Goal: Task Accomplishment & Management: Use online tool/utility

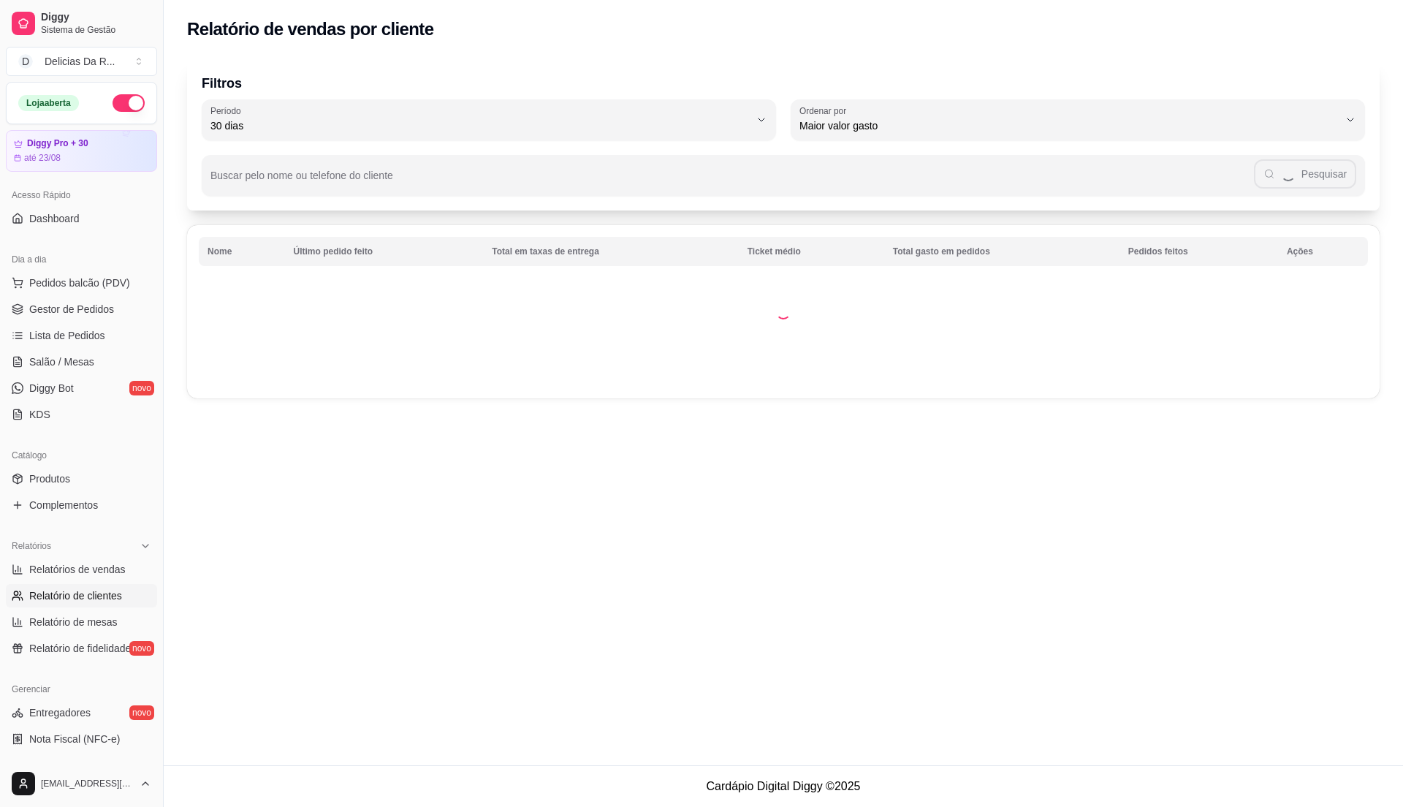
select select "30"
select select "HIGHEST_TOTAL_SPENT_WITH_ORDERS"
click at [99, 316] on span "Gestor de Pedidos" at bounding box center [71, 309] width 85 height 15
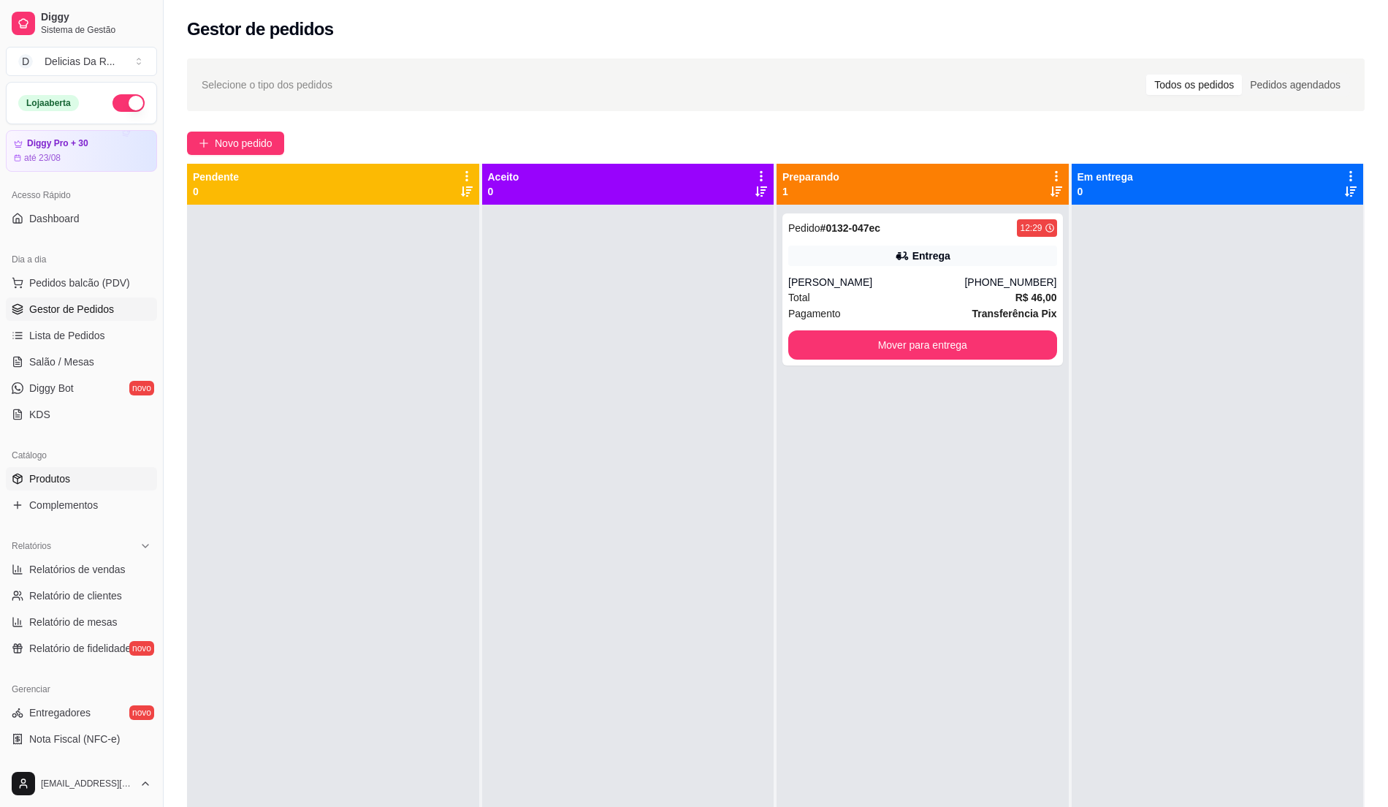
drag, startPoint x: 68, startPoint y: 477, endPoint x: 64, endPoint y: 468, distance: 9.5
click at [67, 474] on span "Produtos" at bounding box center [49, 478] width 41 height 15
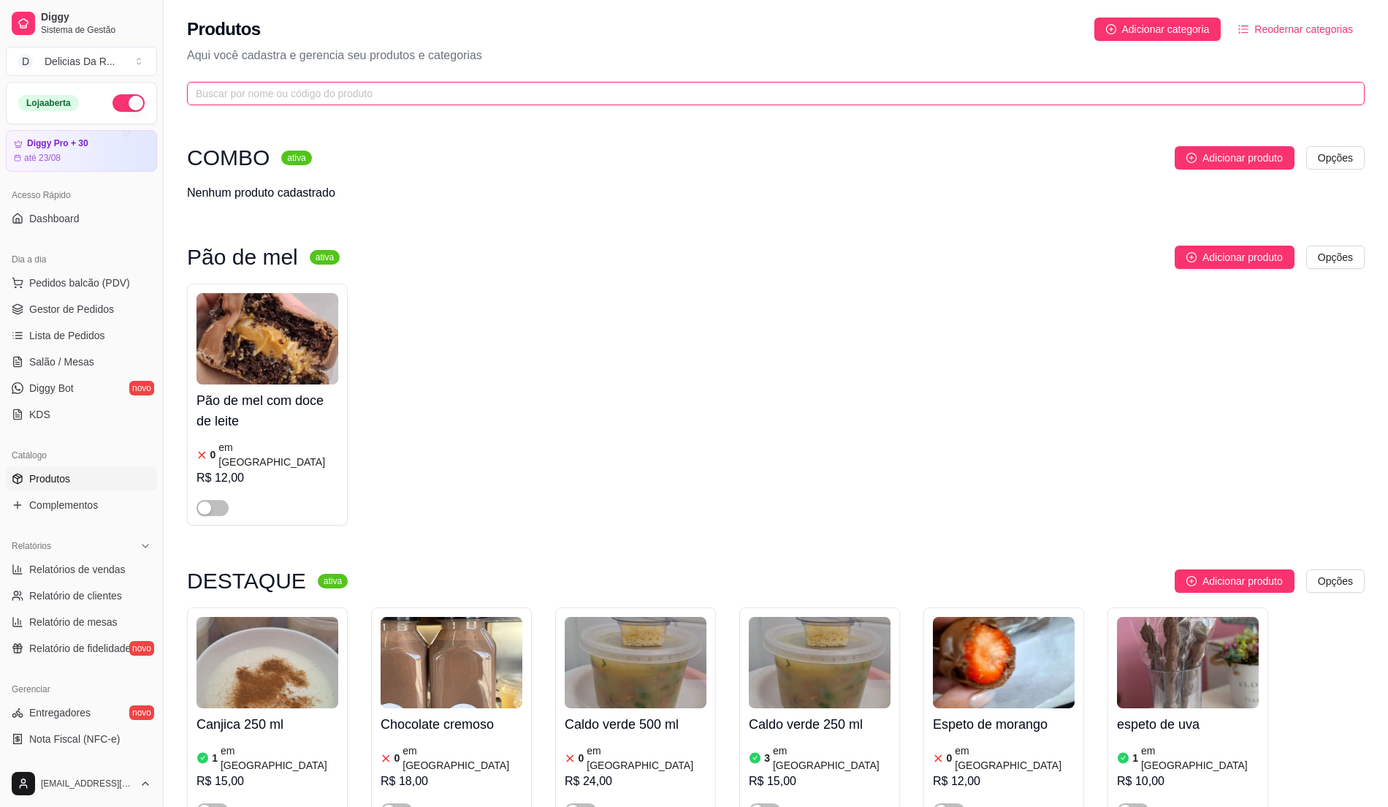
click at [221, 97] on input "text" at bounding box center [770, 93] width 1148 height 16
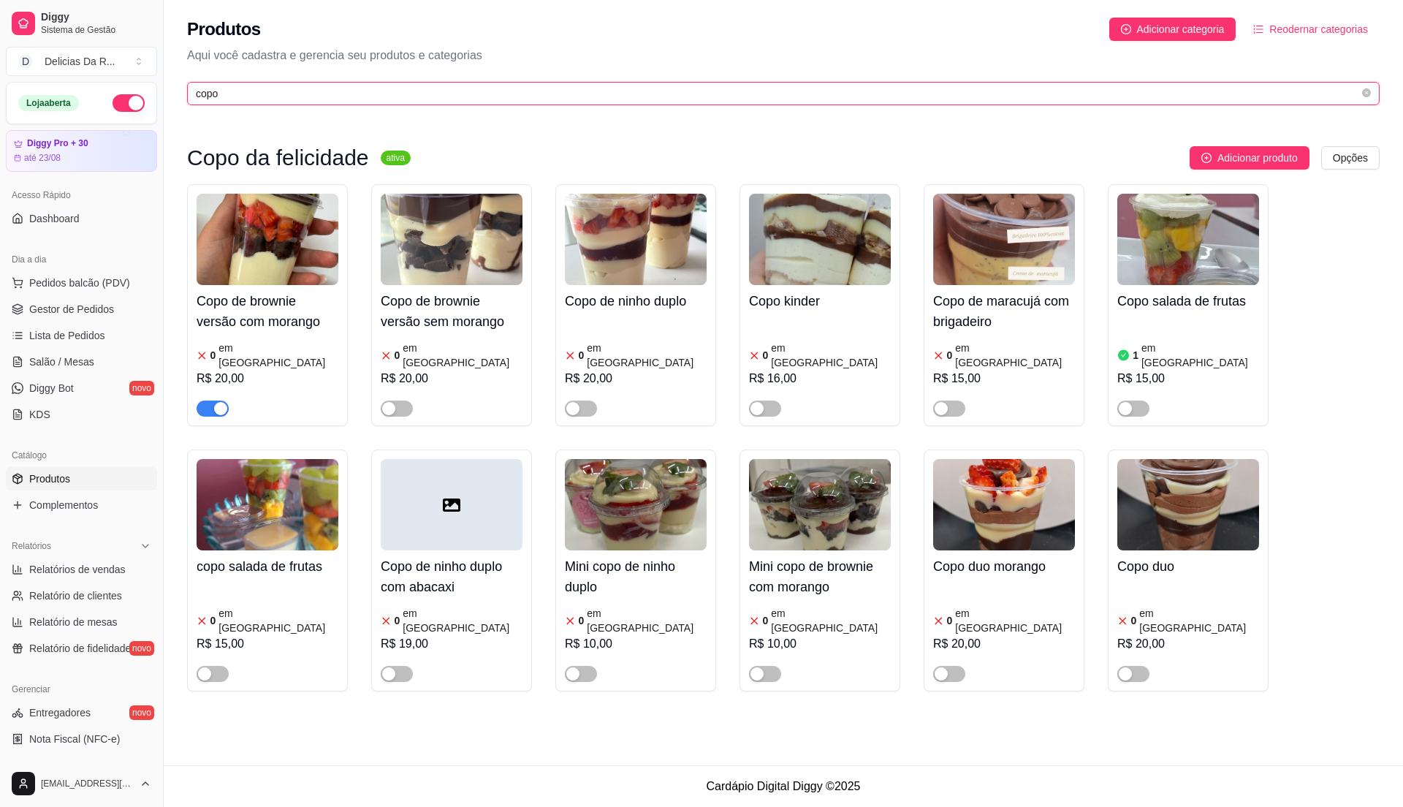
type input "copo"
click at [215, 310] on h4 "Copo de brownie versão com morango" at bounding box center [268, 311] width 142 height 41
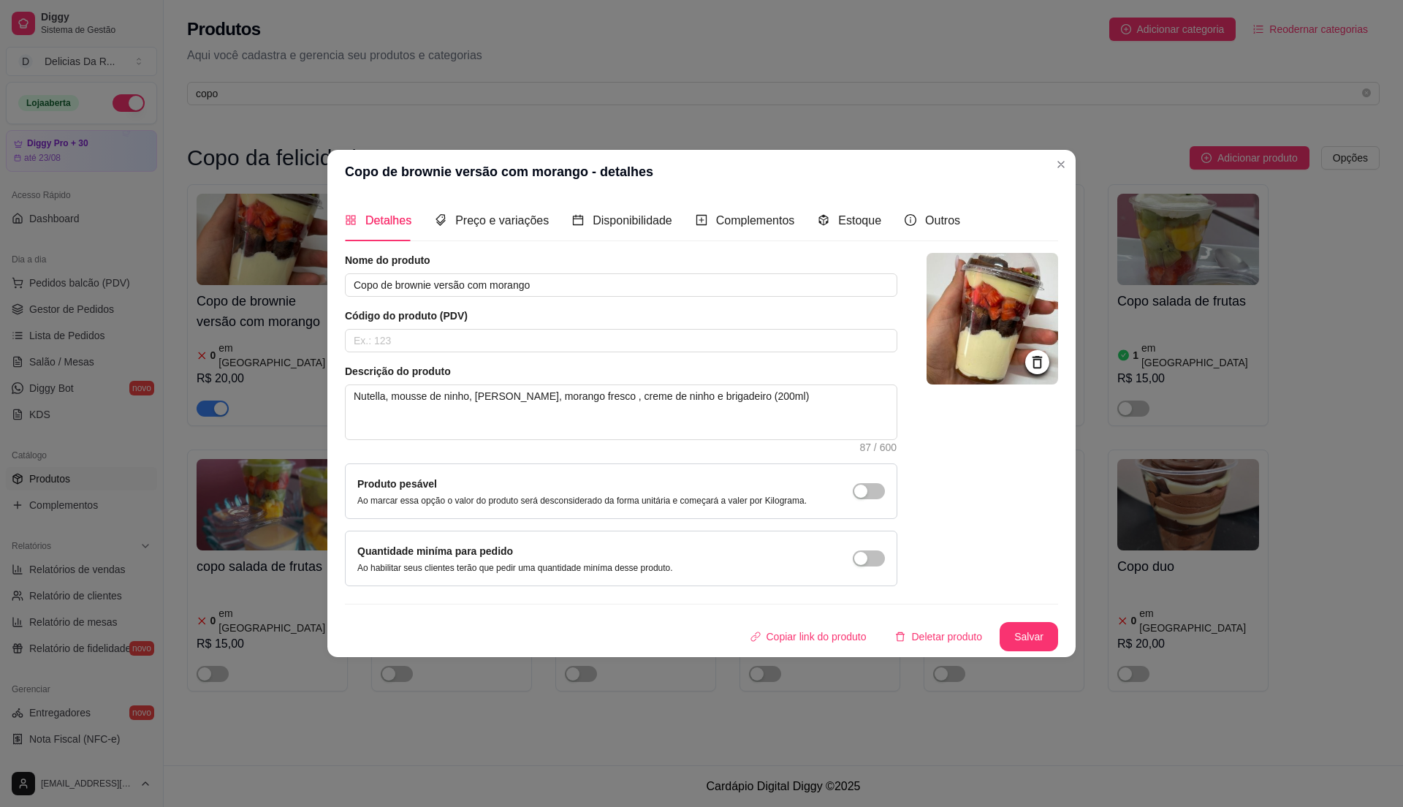
click at [875, 222] on div "Detalhes Preço e variações Disponibilidade Complementos Estoque Outros" at bounding box center [652, 220] width 615 height 42
click at [871, 220] on span "Estoque" at bounding box center [859, 220] width 43 height 12
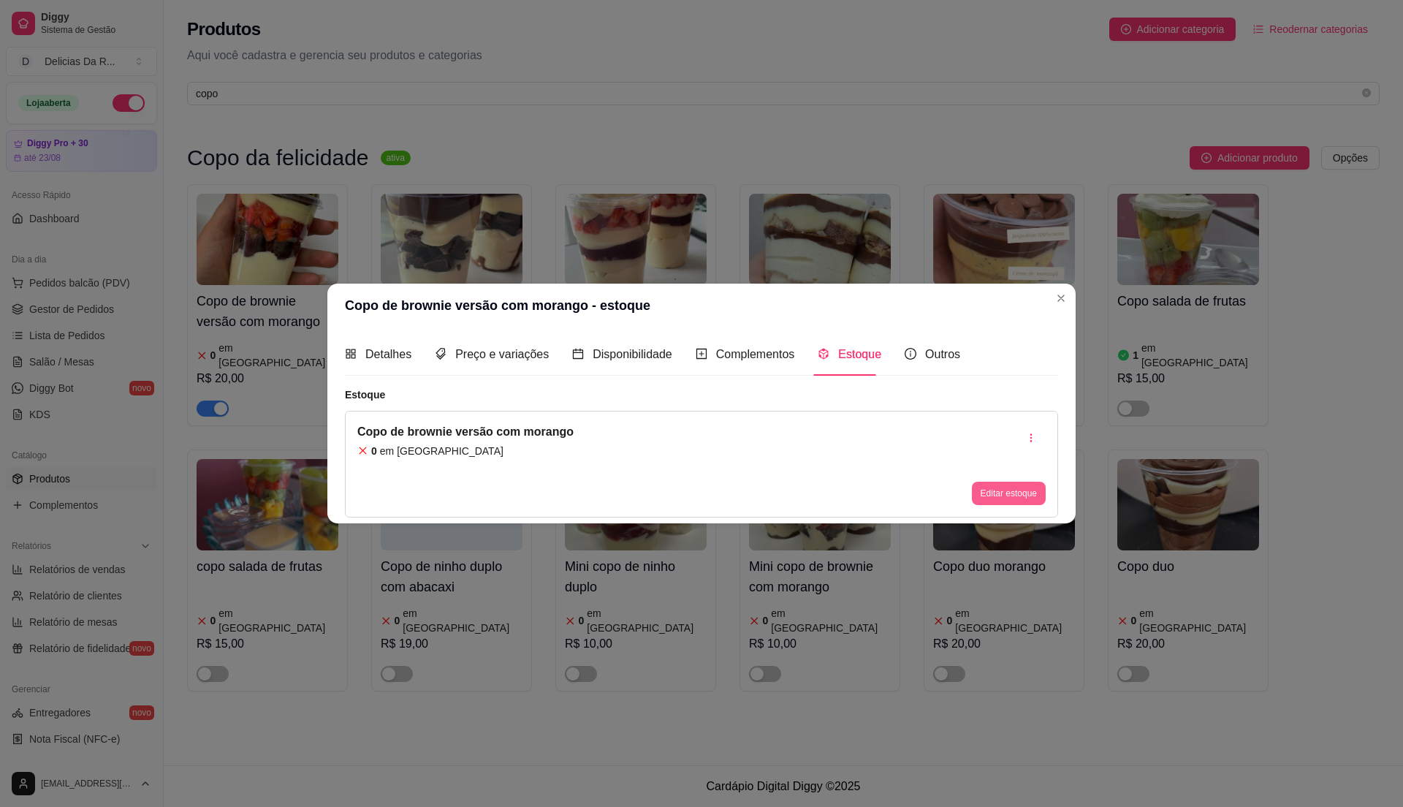
click at [1013, 500] on button "Editar estoque" at bounding box center [1009, 492] width 74 height 23
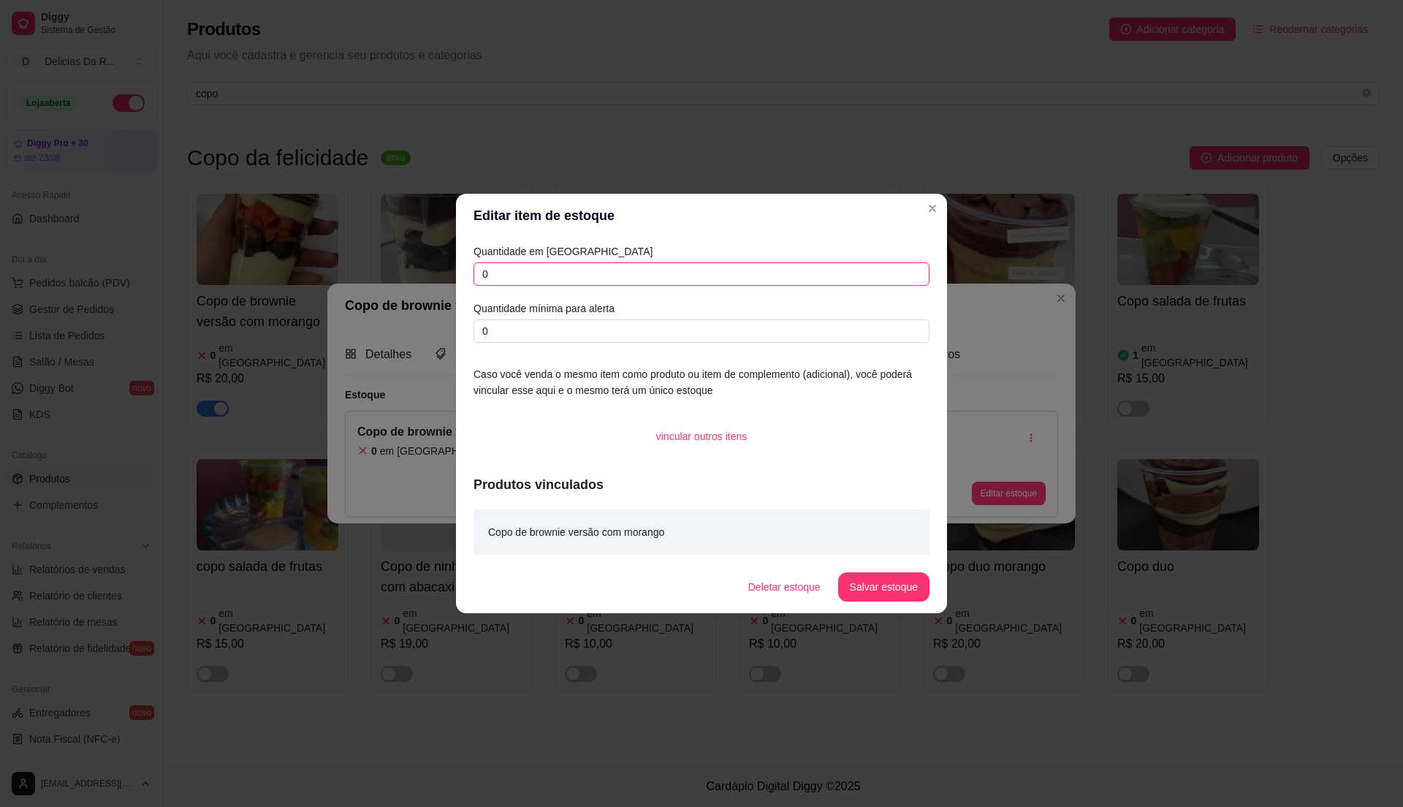
click at [833, 273] on input "0" at bounding box center [701, 273] width 456 height 23
type input "9"
click at [847, 588] on button "Salvar estoque" at bounding box center [883, 586] width 91 height 29
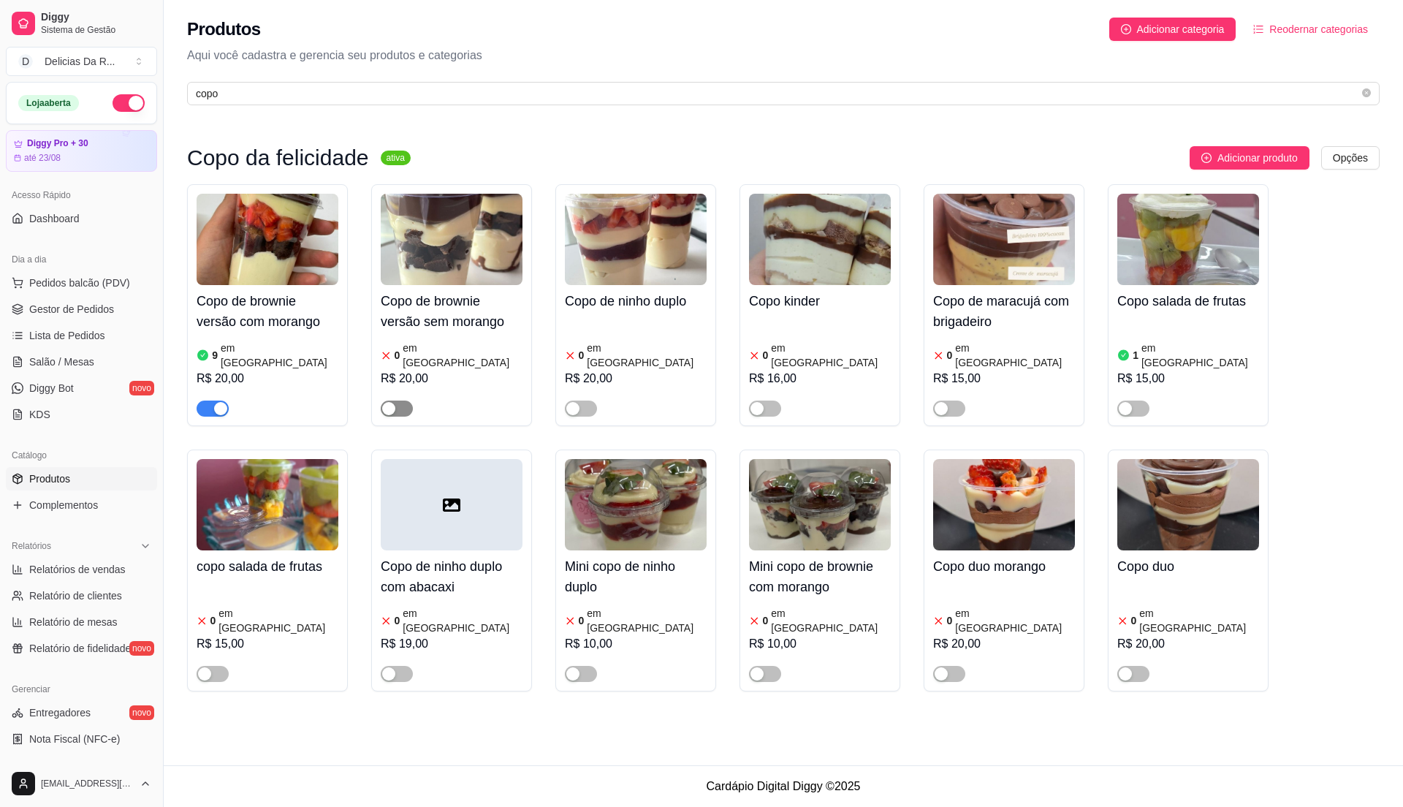
click at [400, 400] on span "button" at bounding box center [397, 408] width 32 height 16
click at [414, 387] on div at bounding box center [452, 401] width 142 height 29
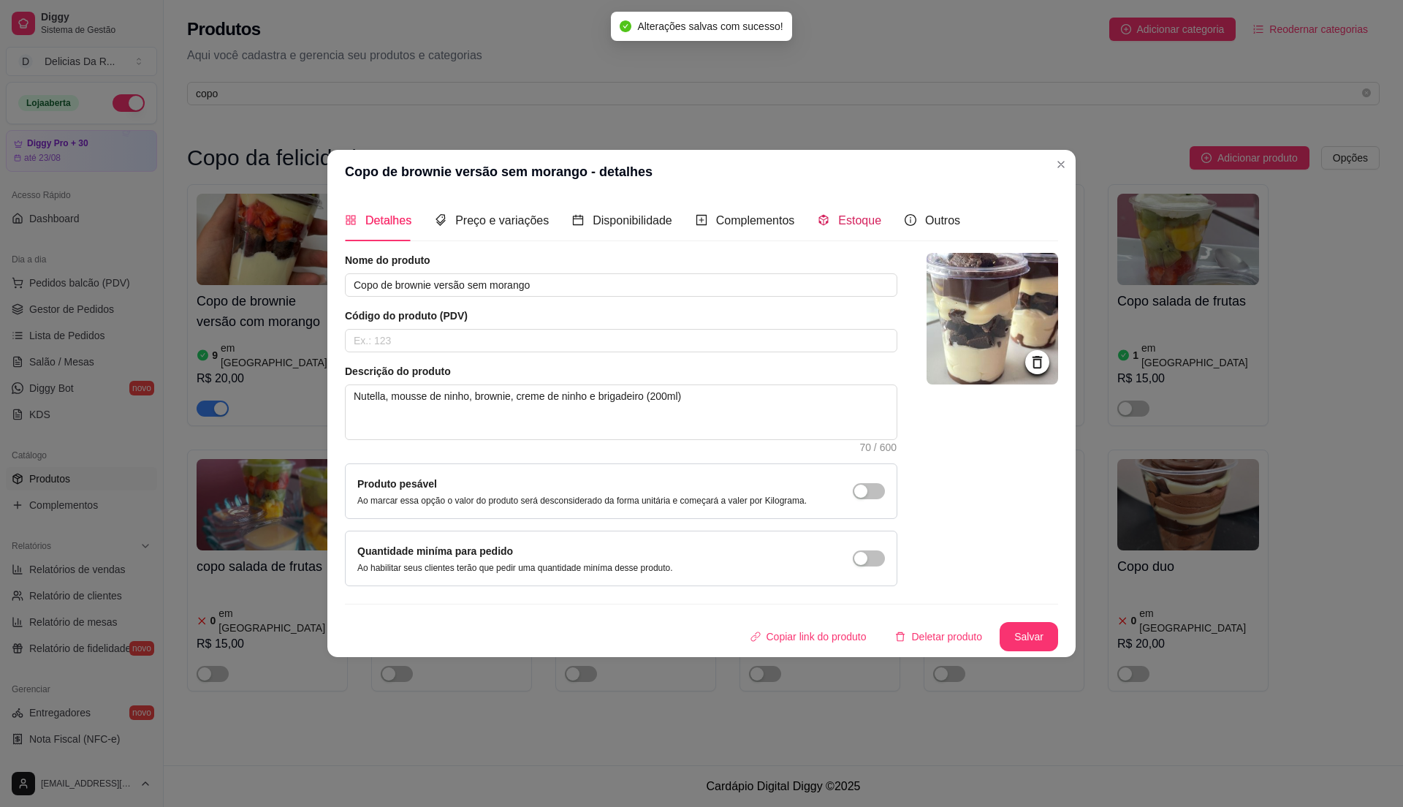
click at [848, 223] on span "Estoque" at bounding box center [859, 220] width 43 height 12
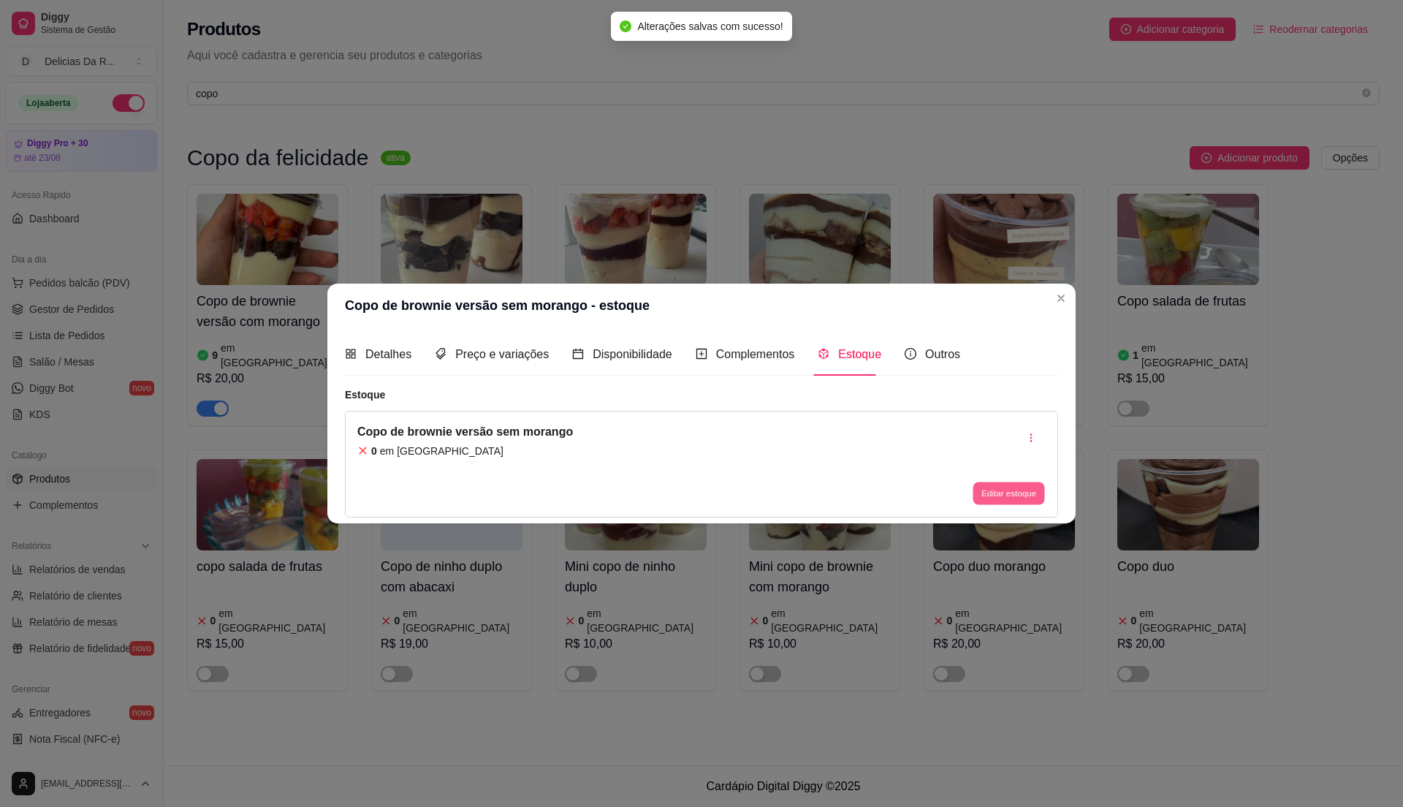
click at [1027, 491] on button "Editar estoque" at bounding box center [1008, 492] width 72 height 23
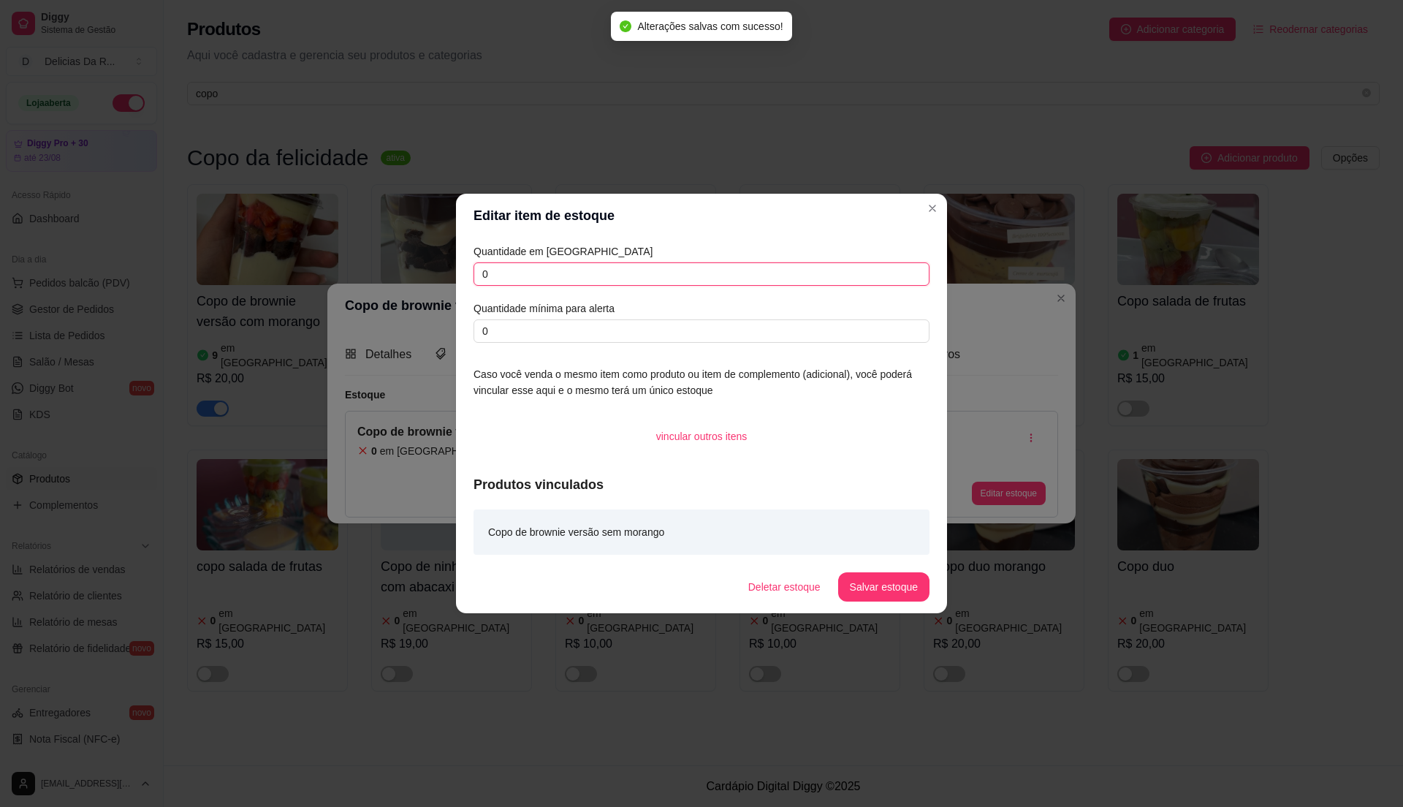
click at [865, 278] on input "0" at bounding box center [701, 273] width 456 height 23
type input "4"
click at [886, 589] on button "Salvar estoque" at bounding box center [883, 586] width 91 height 29
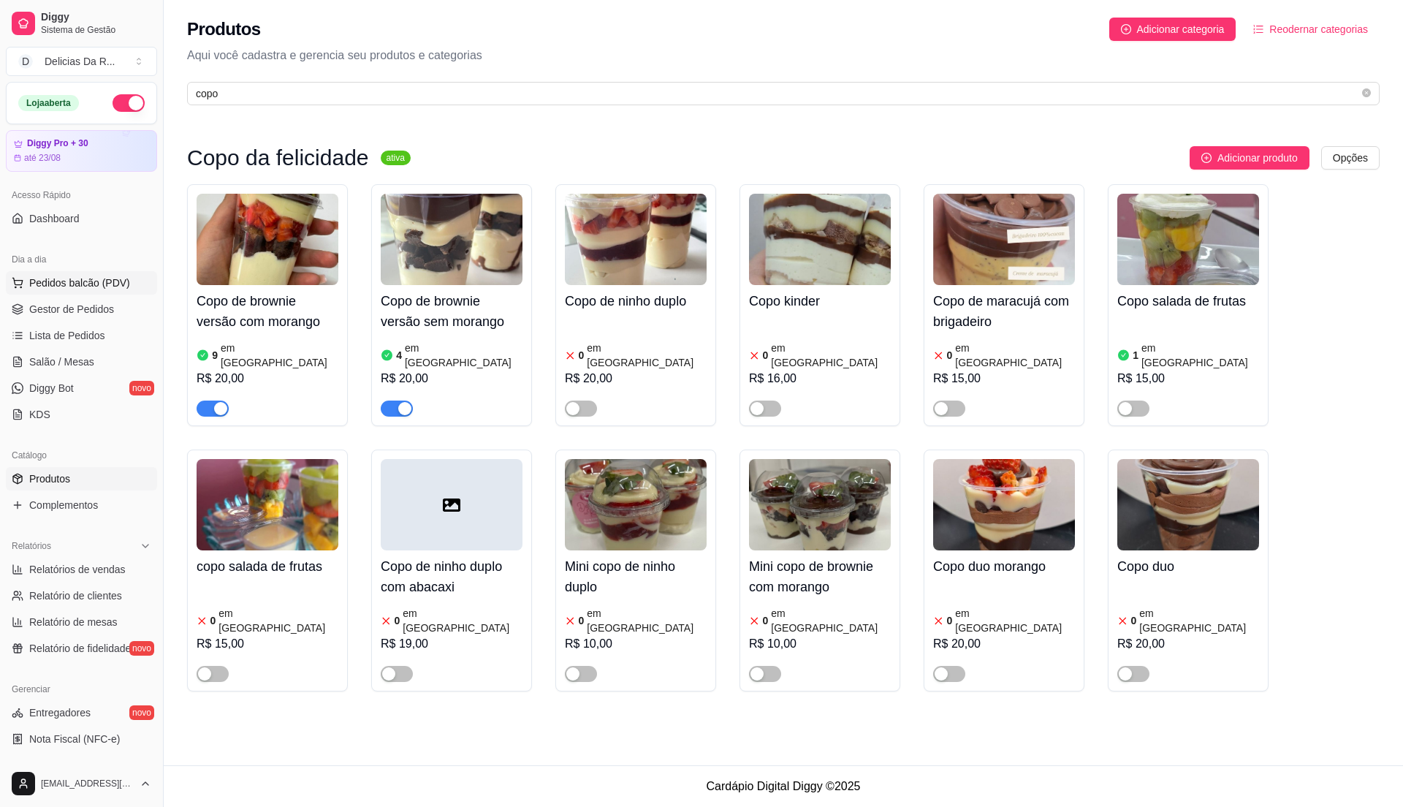
click at [22, 281] on icon at bounding box center [18, 283] width 12 height 12
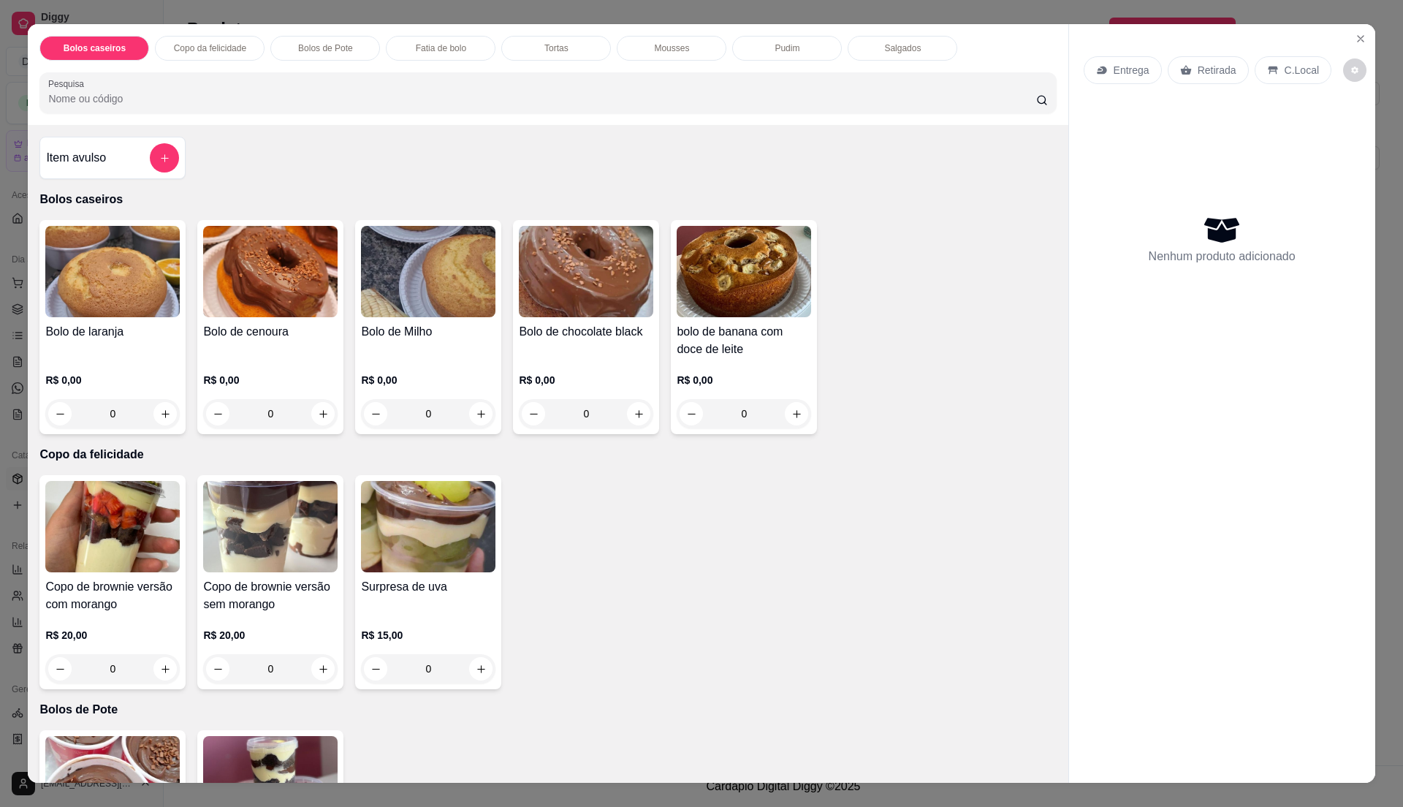
scroll to position [1414, 0]
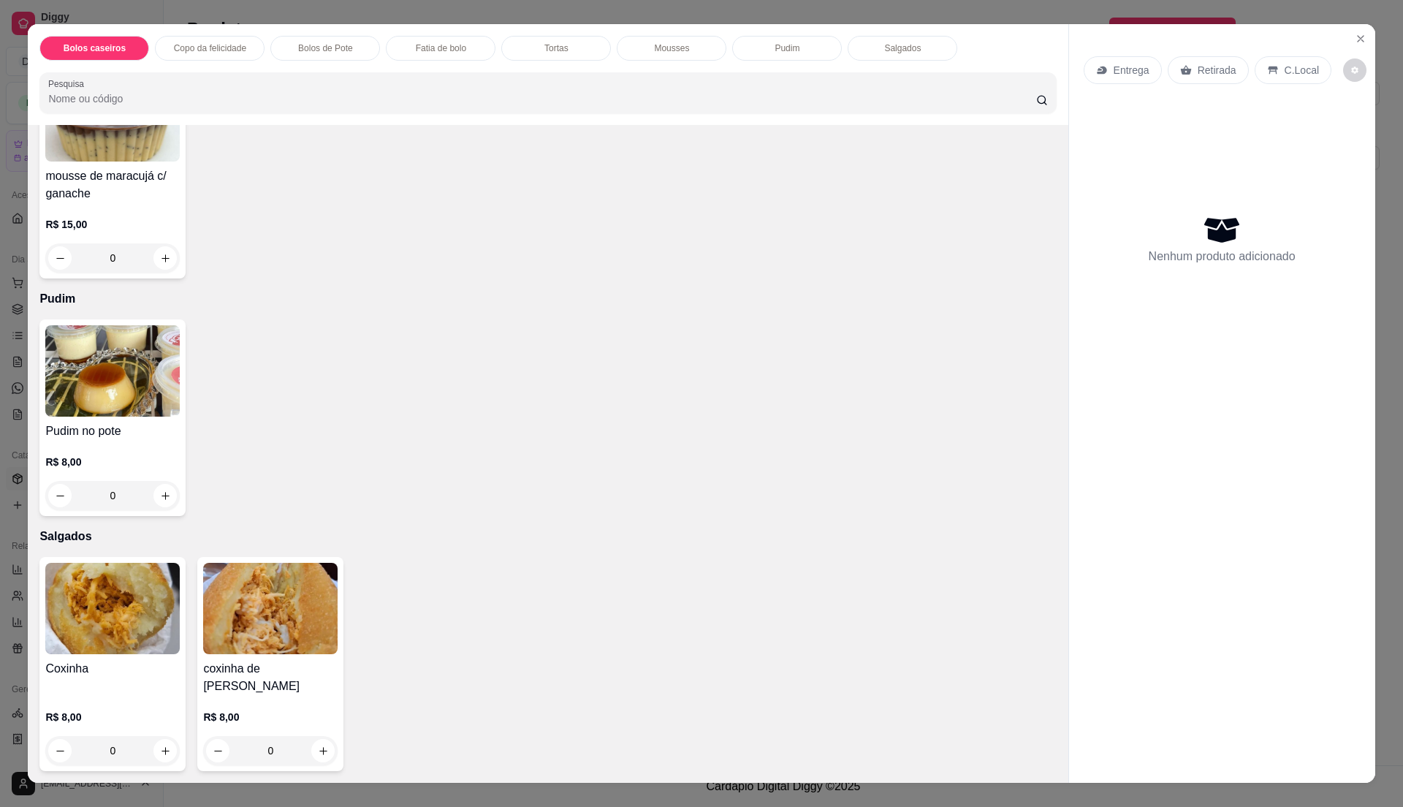
click at [130, 670] on h4 "Coxinha" at bounding box center [112, 669] width 134 height 18
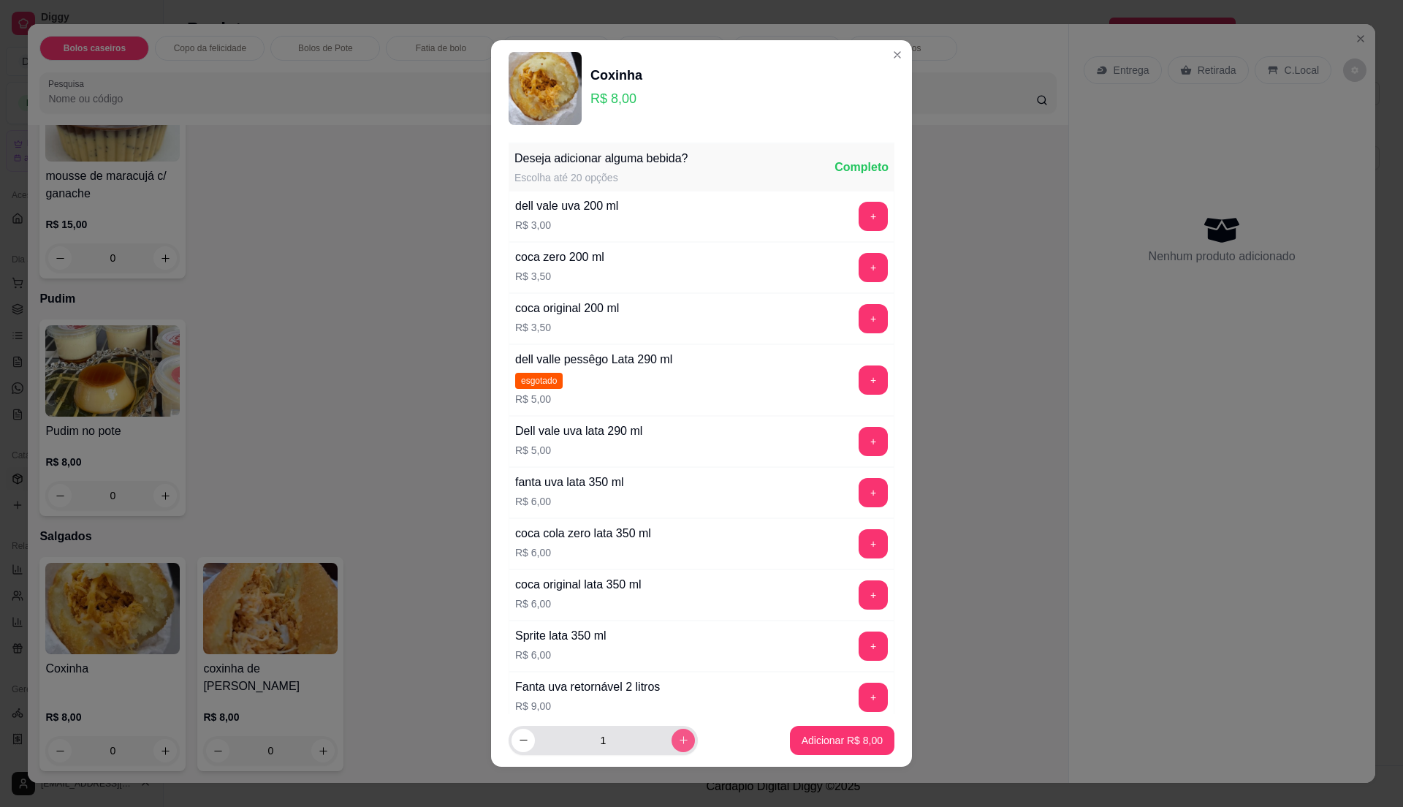
click at [678, 737] on icon "increase-product-quantity" at bounding box center [683, 739] width 11 height 11
click at [678, 737] on icon "increase-product-quantity" at bounding box center [683, 740] width 11 height 11
click at [671, 739] on button "increase-product-quantity" at bounding box center [682, 739] width 23 height 23
click at [671, 749] on button "increase-product-quantity" at bounding box center [682, 739] width 23 height 23
type input "5"
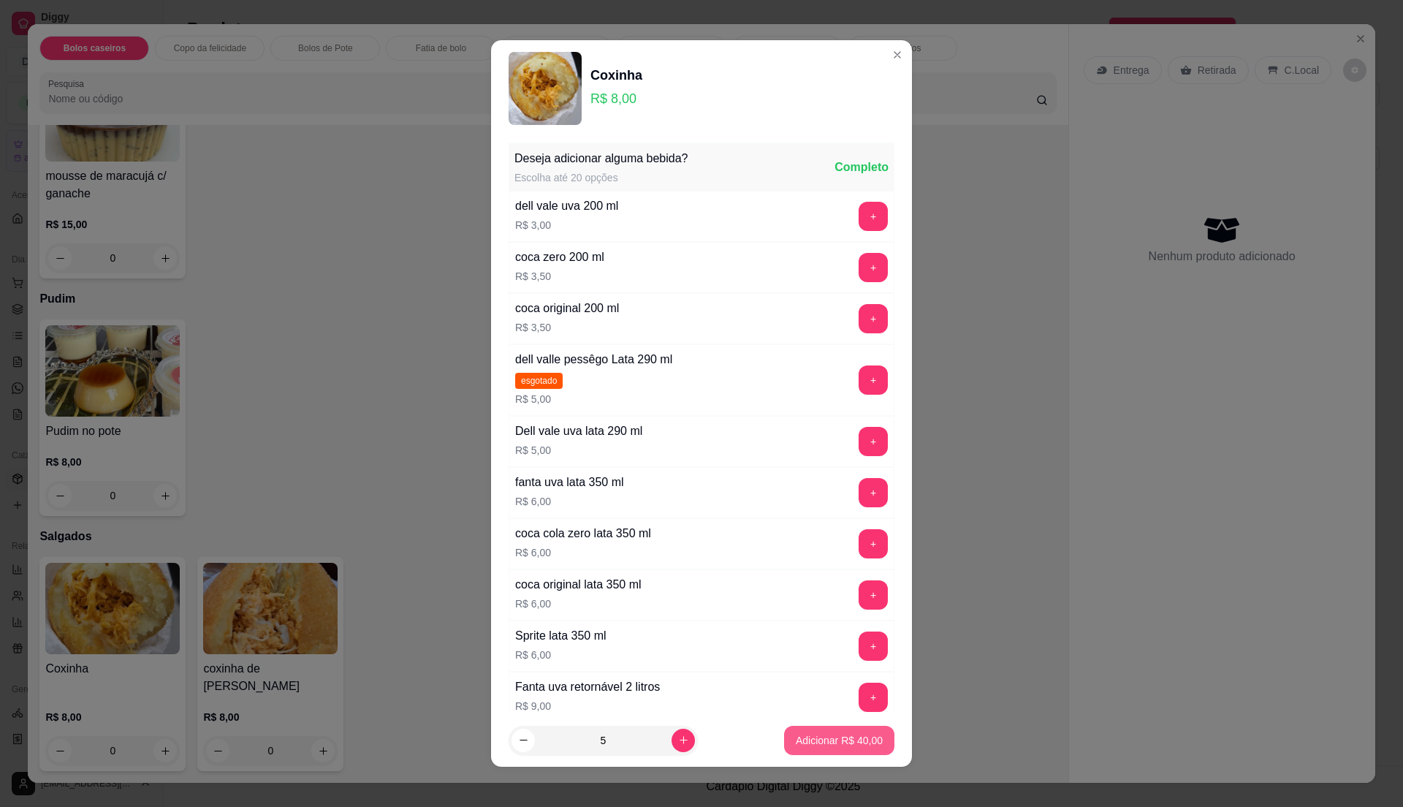
click at [804, 738] on p "Adicionar R$ 40,00" at bounding box center [839, 740] width 87 height 15
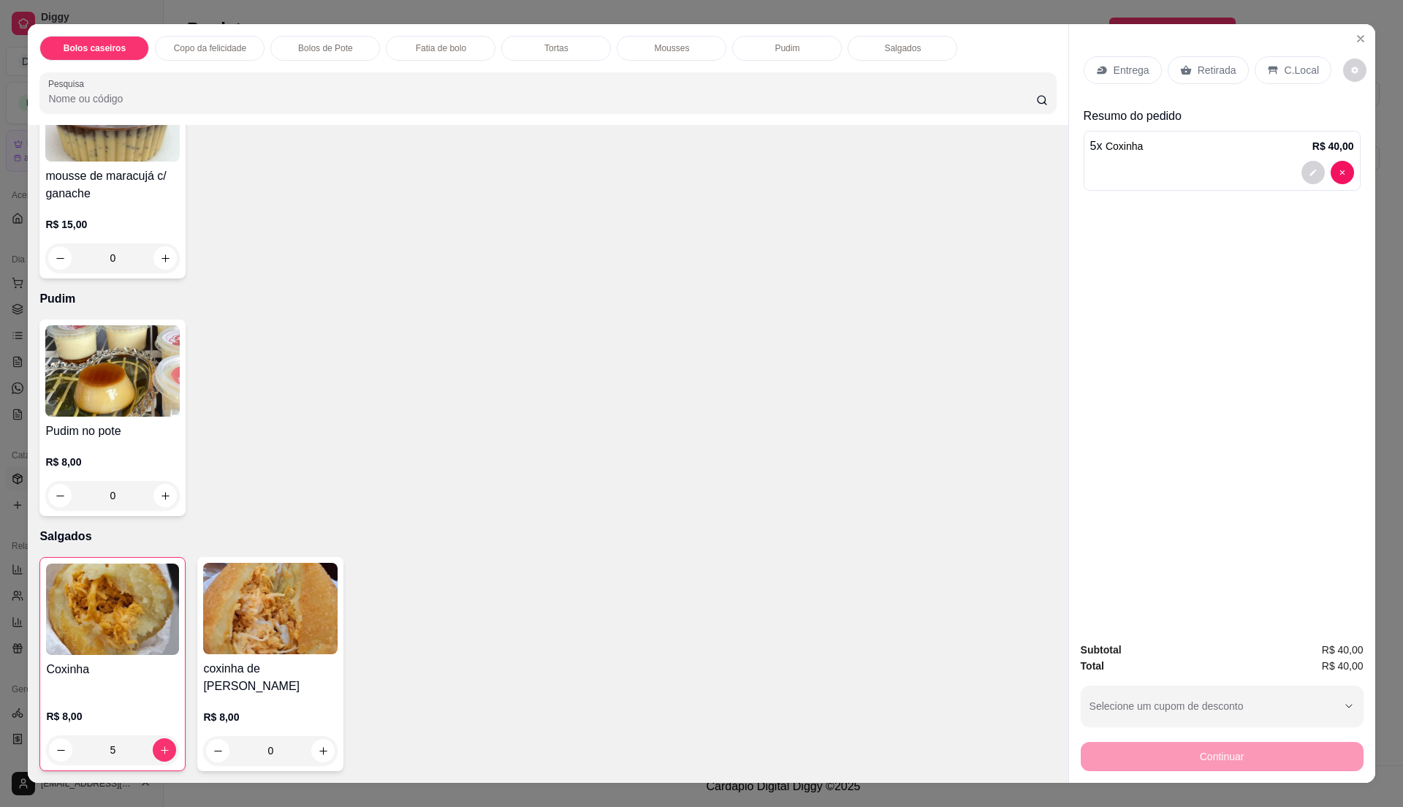
type input "5"
drag, startPoint x: 1222, startPoint y: 72, endPoint x: 1222, endPoint y: 80, distance: 8.1
click at [1220, 74] on p "Retirada" at bounding box center [1216, 70] width 39 height 15
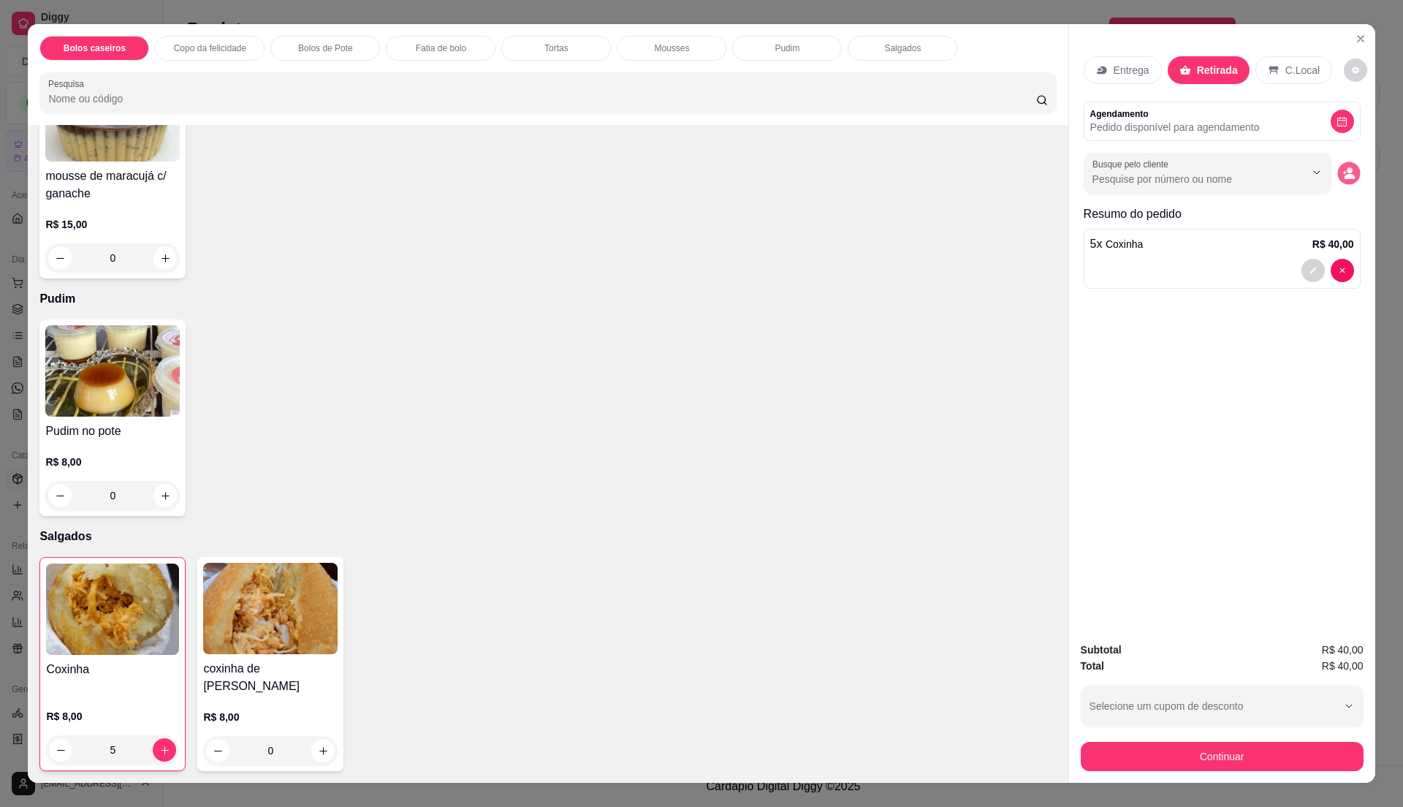
click at [1346, 173] on circle "decrease-product-quantity" at bounding box center [1349, 170] width 6 height 6
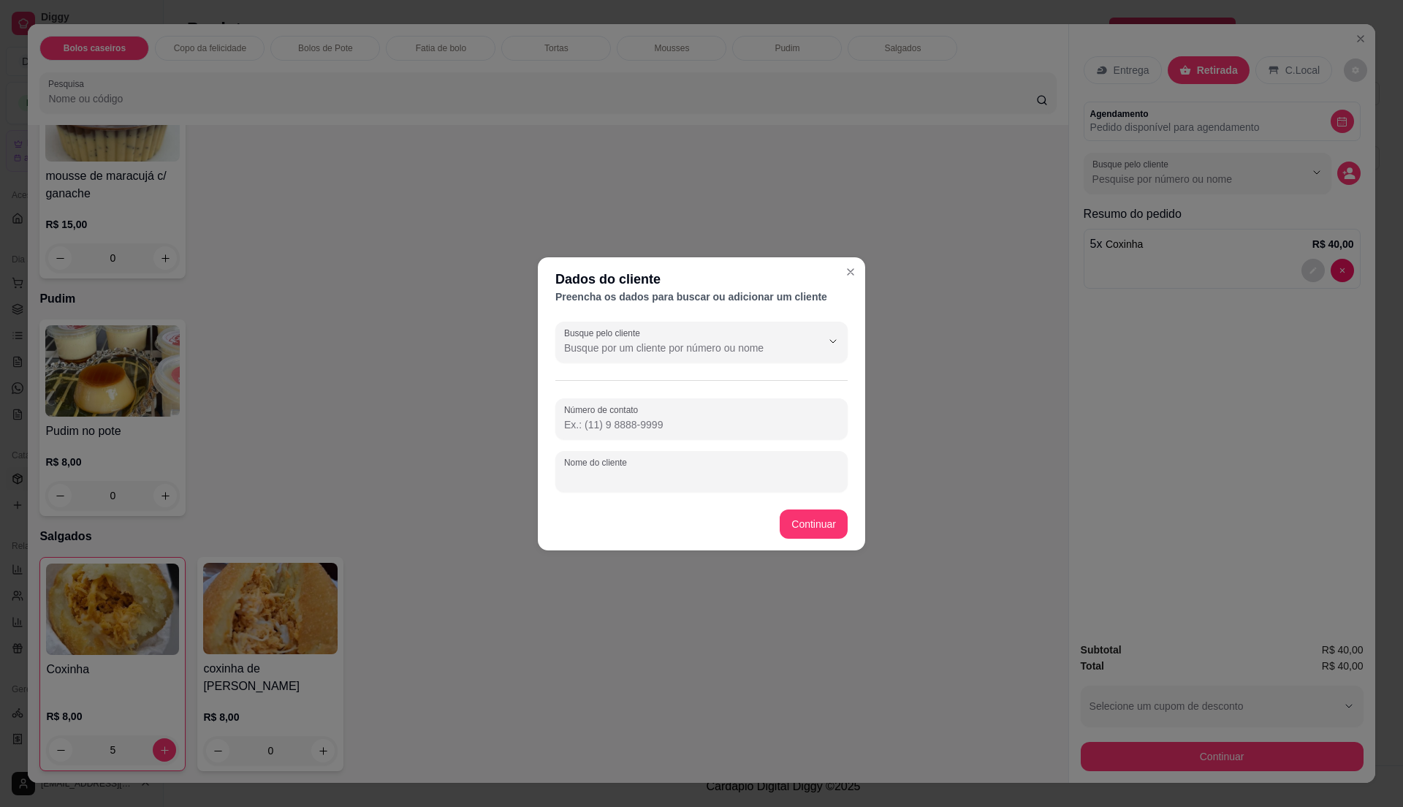
click at [629, 474] on input "Nome do cliente" at bounding box center [701, 477] width 275 height 15
type input "Carol"
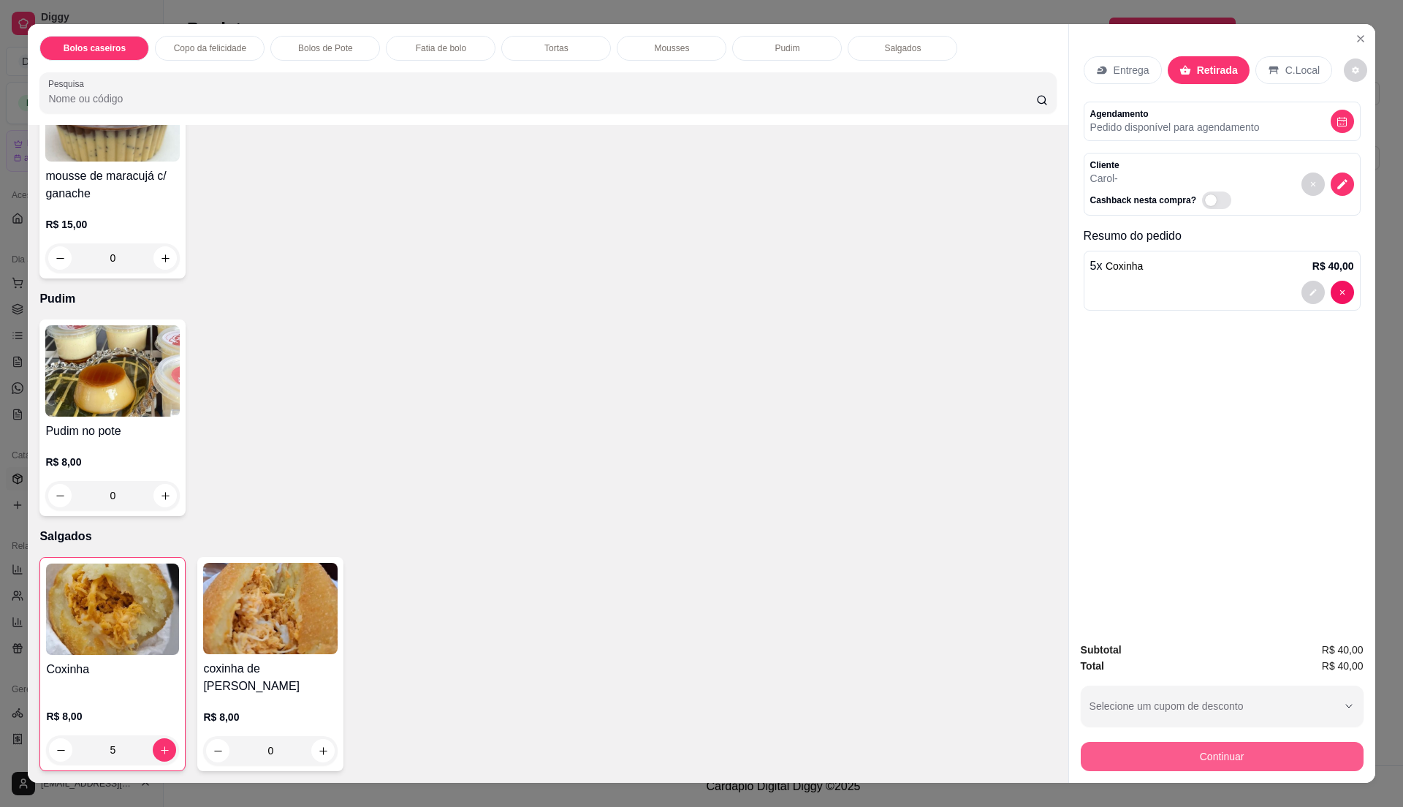
click at [1240, 755] on button "Continuar" at bounding box center [1222, 756] width 283 height 29
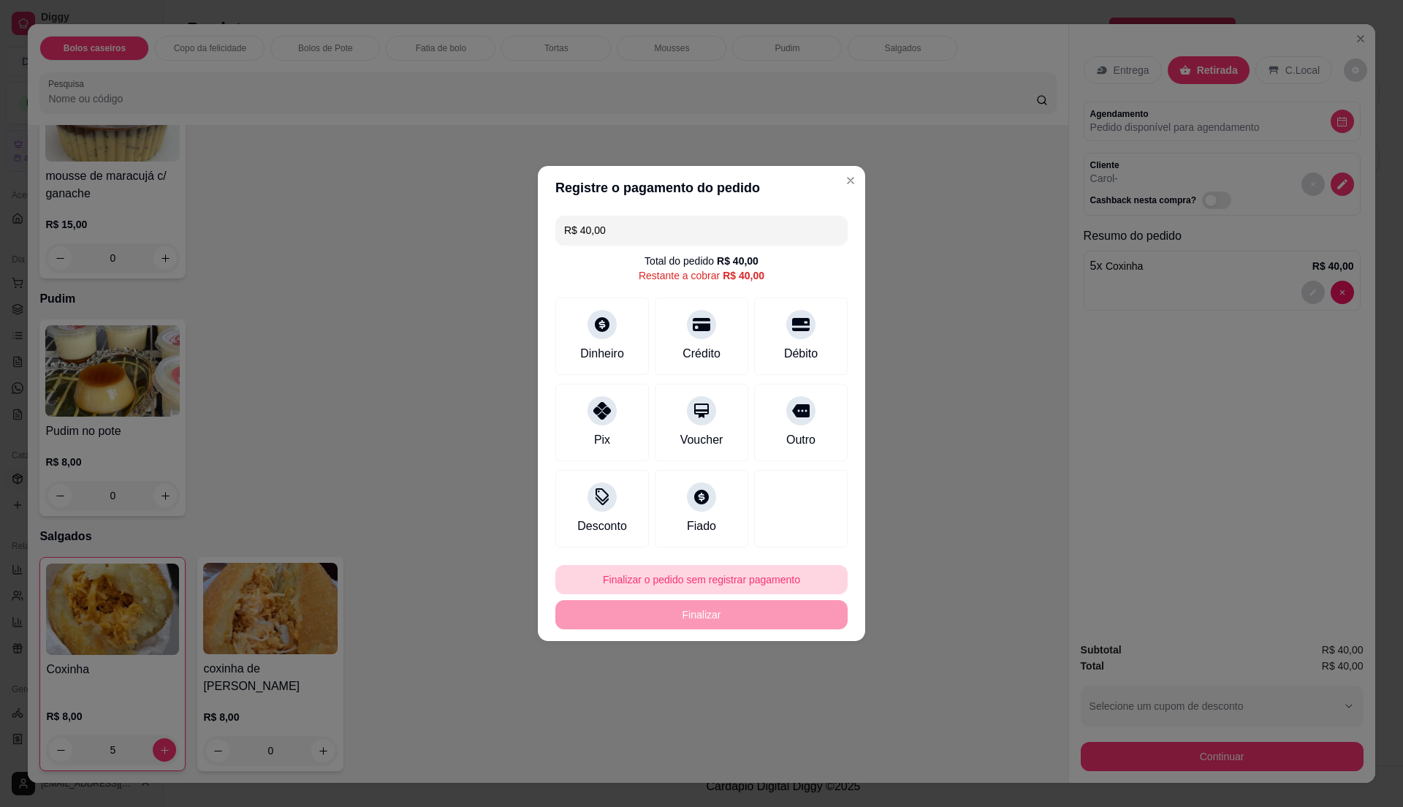
click at [779, 590] on button "Finalizar o pedido sem registrar pagamento" at bounding box center [701, 579] width 292 height 29
click at [799, 693] on button "Confirmar" at bounding box center [795, 701] width 52 height 22
type input "0"
type input "R$ 0,00"
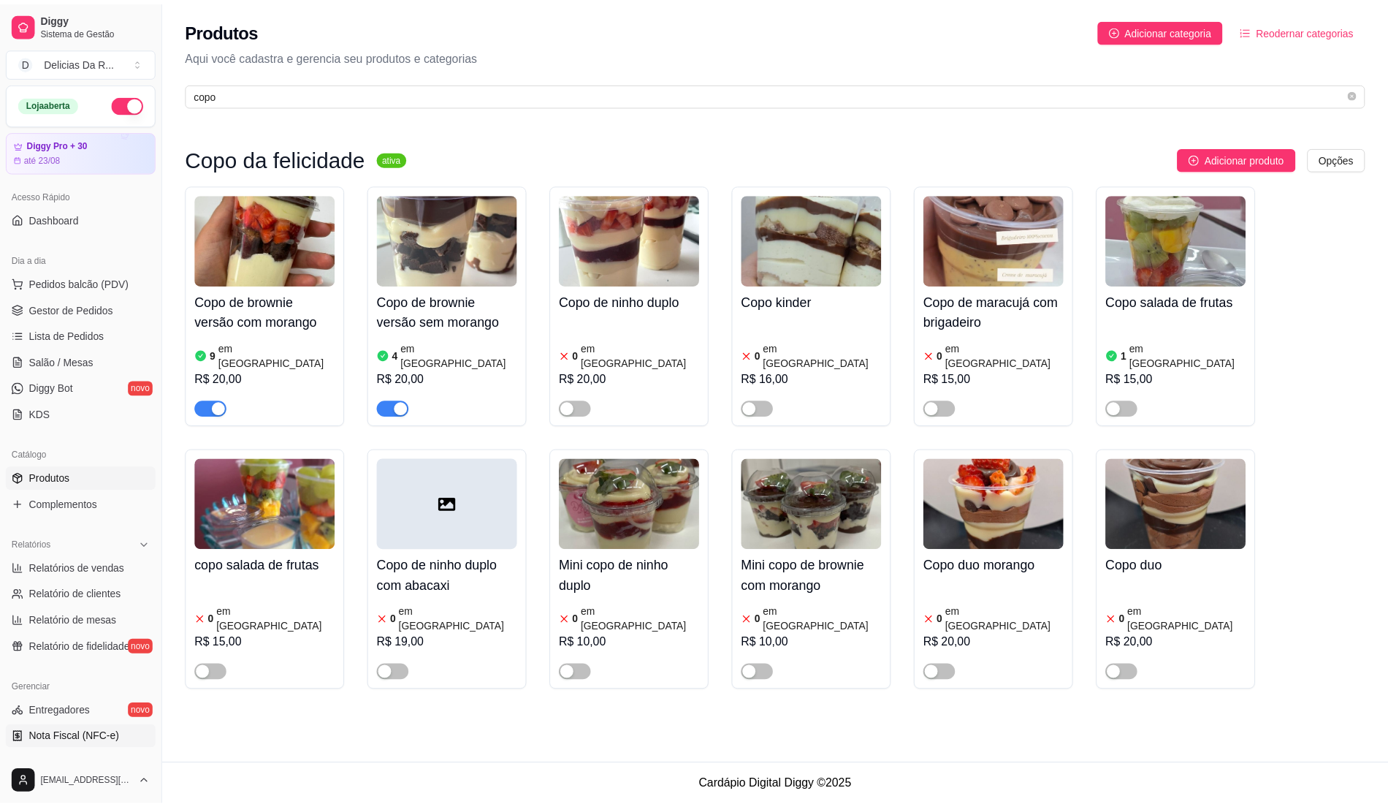
scroll to position [245, 0]
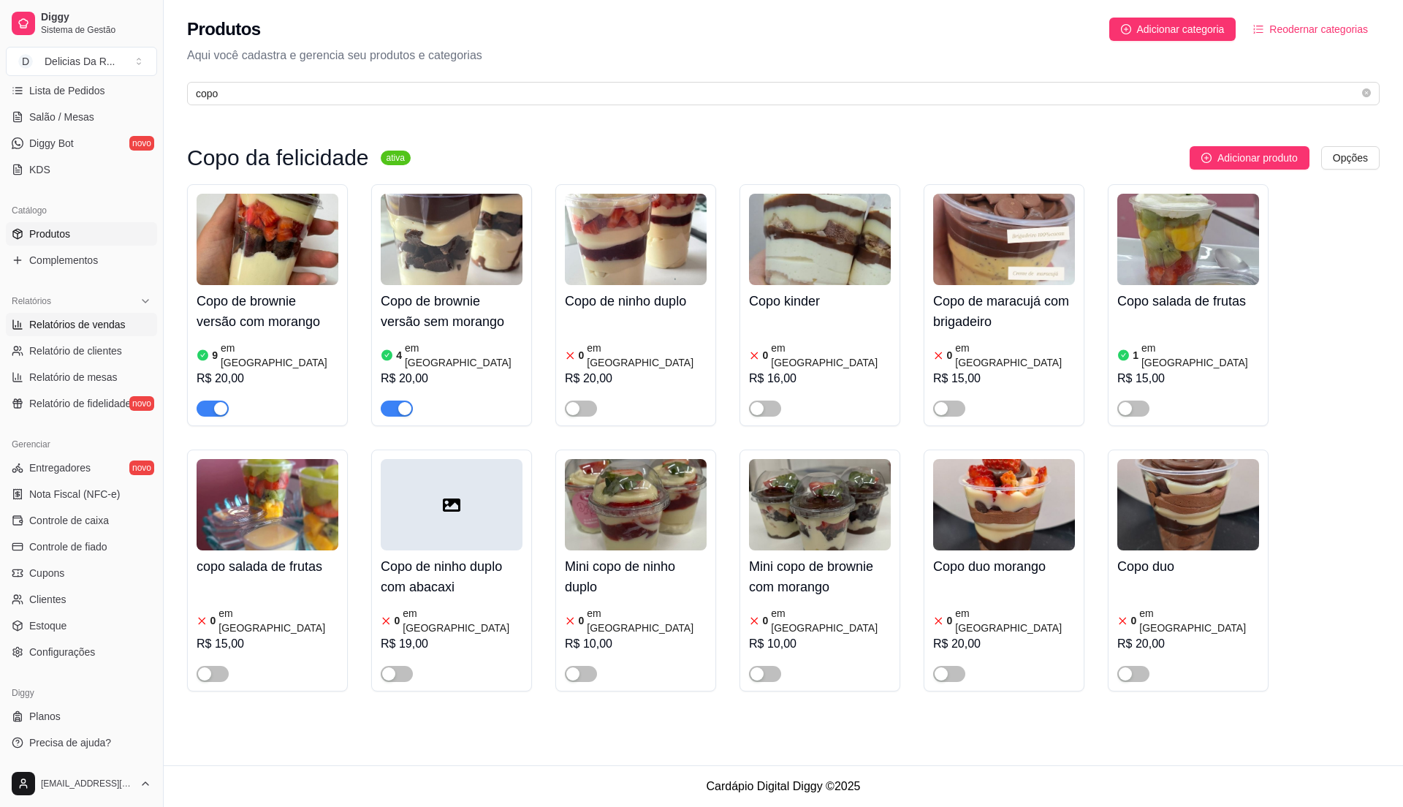
click at [32, 327] on span "Relatórios de vendas" at bounding box center [77, 324] width 96 height 15
select select "ALL"
select select "0"
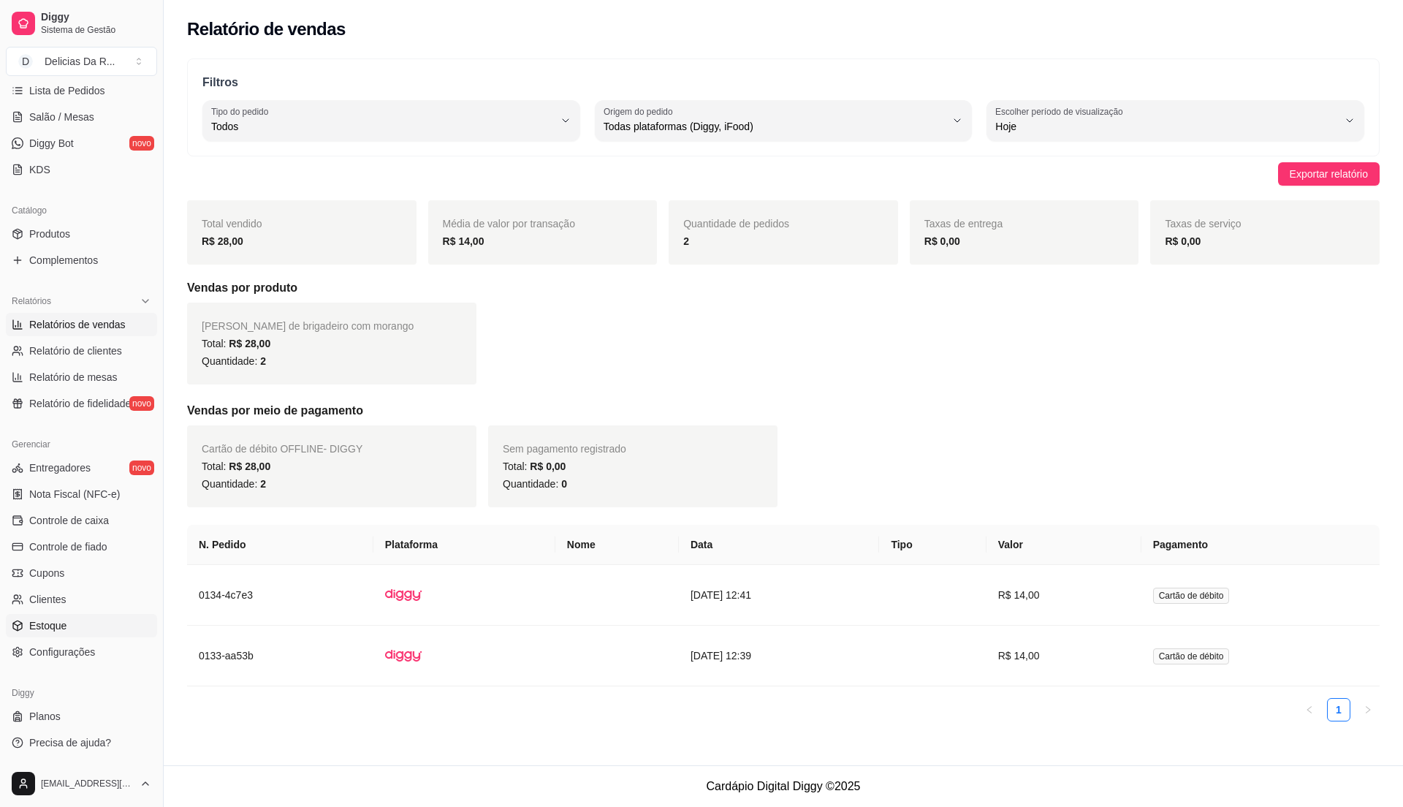
click at [79, 631] on link "Estoque" at bounding box center [81, 625] width 151 height 23
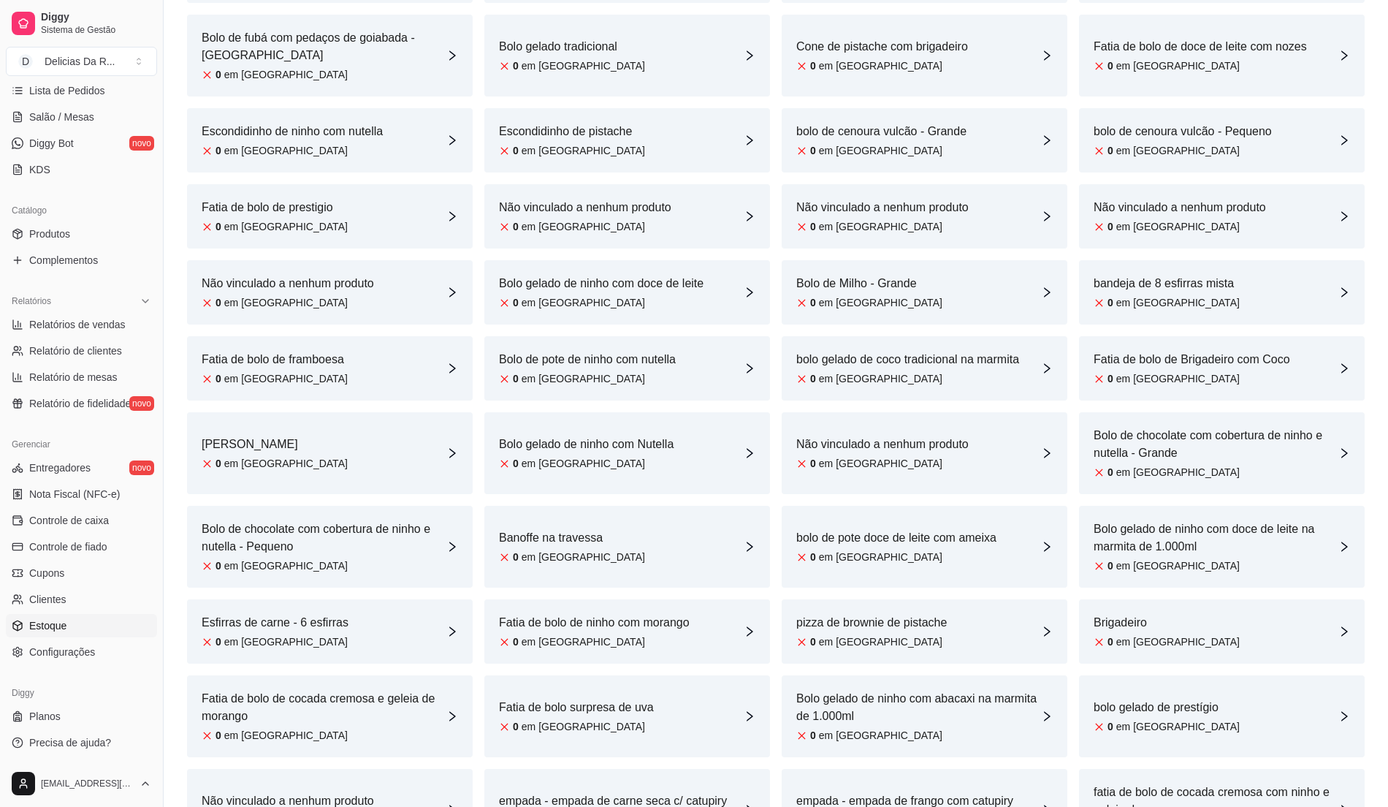
scroll to position [1461, 0]
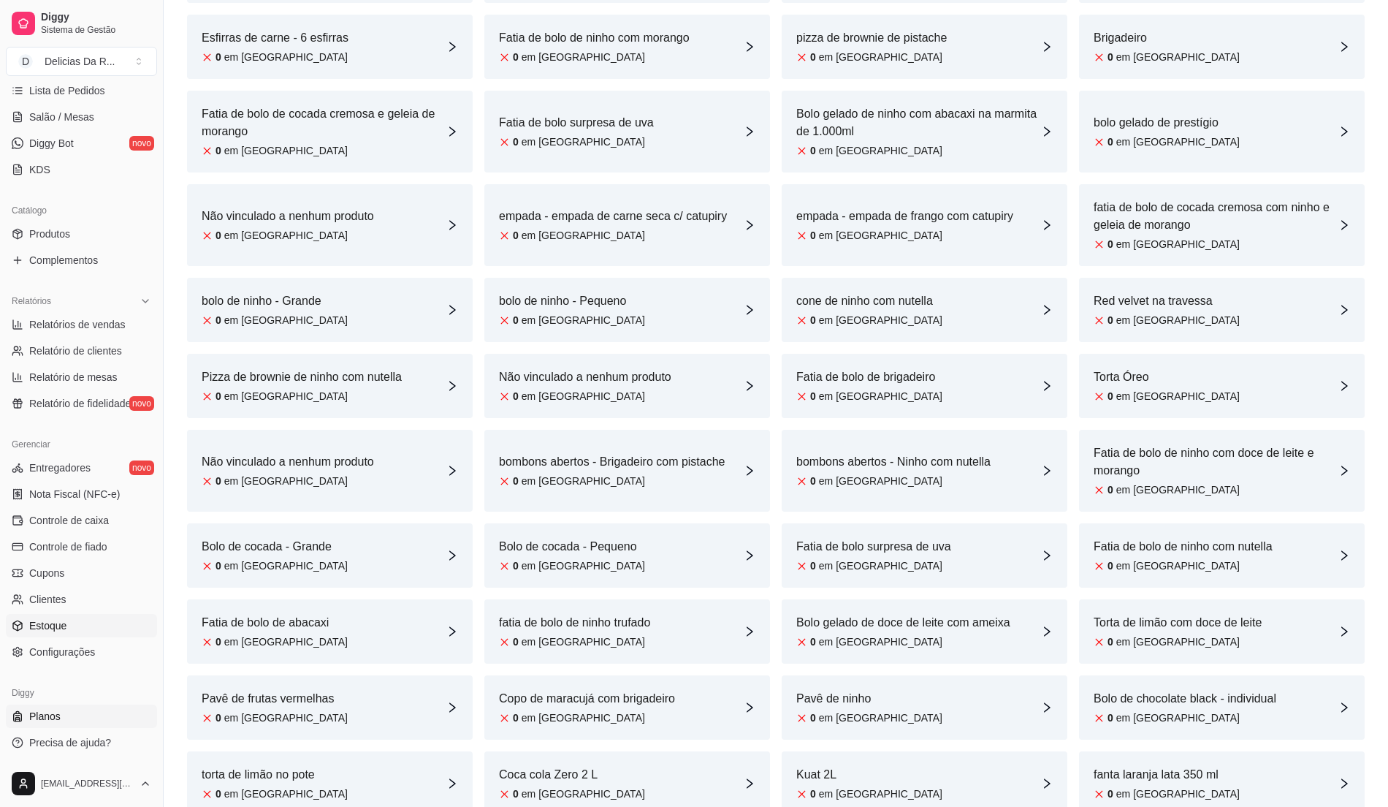
click at [57, 709] on span "Planos" at bounding box center [44, 716] width 31 height 15
